Goal: Find contact information: Find contact information

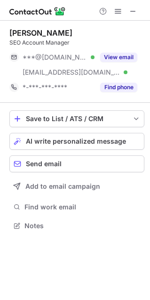
scroll to position [219, 150]
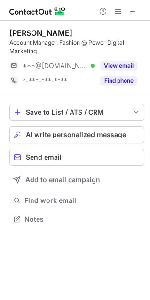
scroll to position [212, 150]
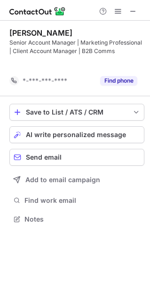
scroll to position [197, 150]
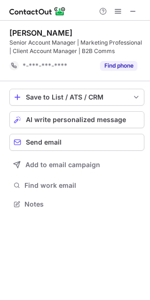
click at [133, 276] on div "Emma Steel Senior Account Manager | Marketing Professional | Client Account Man…" at bounding box center [75, 160] width 150 height 279
click at [135, 276] on div "Emma Steel Senior Account Manager | Marketing Professional | Client Account Man…" at bounding box center [75, 160] width 150 height 279
